Goal: Find specific page/section: Find specific page/section

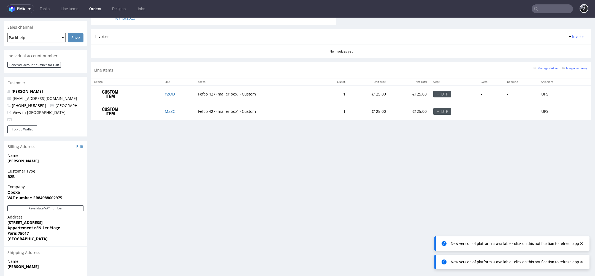
scroll to position [47, 0]
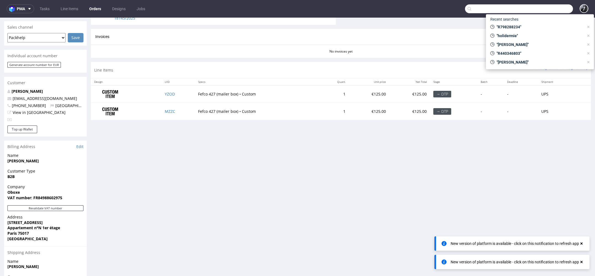
click at [549, 13] on input "text" at bounding box center [519, 8] width 108 height 9
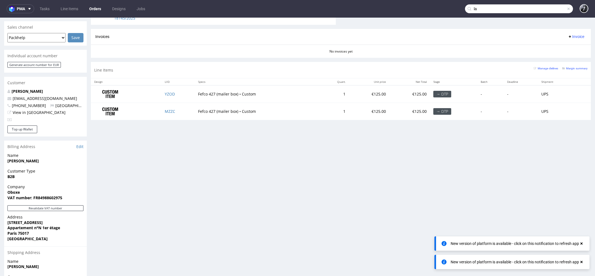
type input "l"
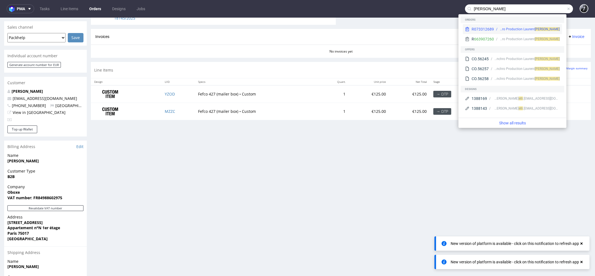
type input "mombelli"
click at [534, 30] on div "Synchro Production Laurent MOMBELLI" at bounding box center [529, 29] width 60 height 5
